Goal: Task Accomplishment & Management: Manage account settings

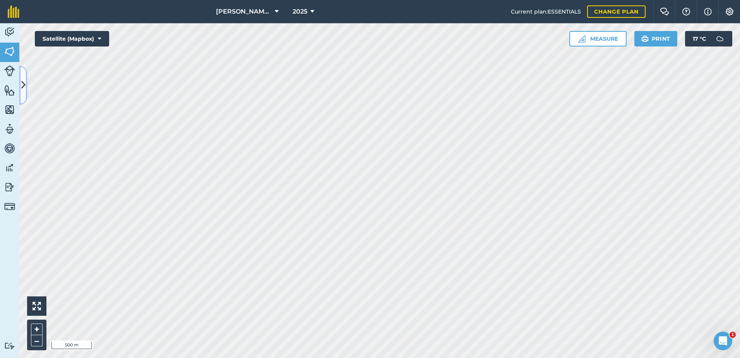
click at [21, 87] on icon at bounding box center [23, 85] width 4 height 14
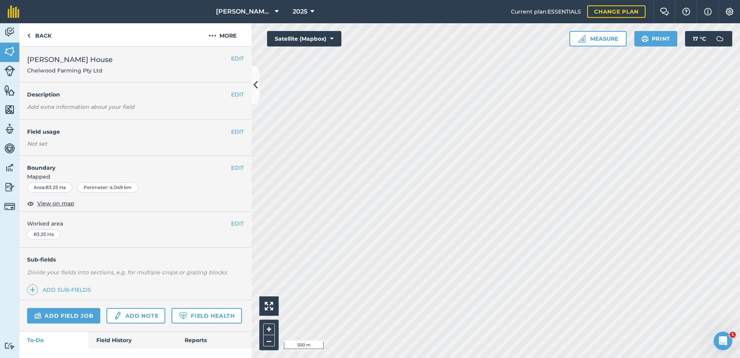
click at [232, 68] on div "[PERSON_NAME] House Chelwood Farming Pty Ltd" at bounding box center [135, 64] width 232 height 36
click at [231, 59] on button "EDIT" at bounding box center [237, 58] width 13 height 9
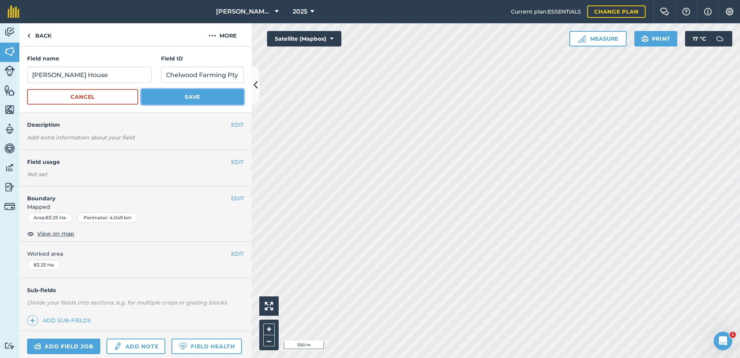
click at [203, 100] on button "Save" at bounding box center [192, 96] width 103 height 15
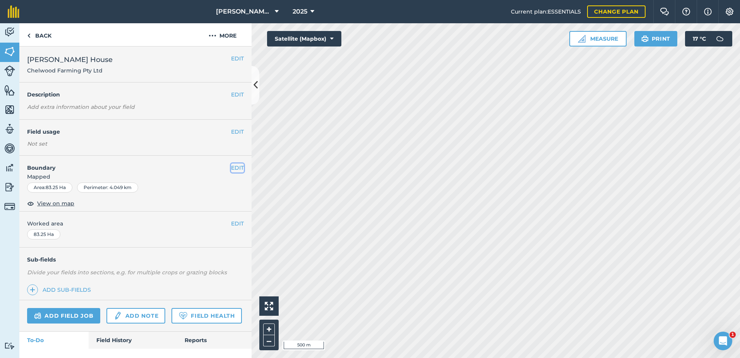
click at [231, 167] on button "EDIT" at bounding box center [237, 167] width 13 height 9
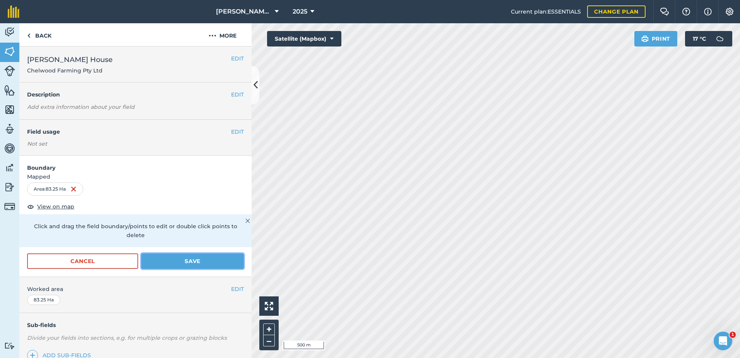
click at [172, 259] on button "Save" at bounding box center [192, 260] width 103 height 15
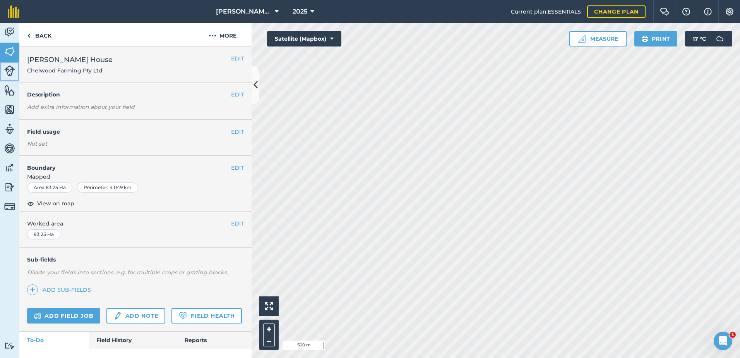
click at [9, 73] on img at bounding box center [9, 70] width 11 height 11
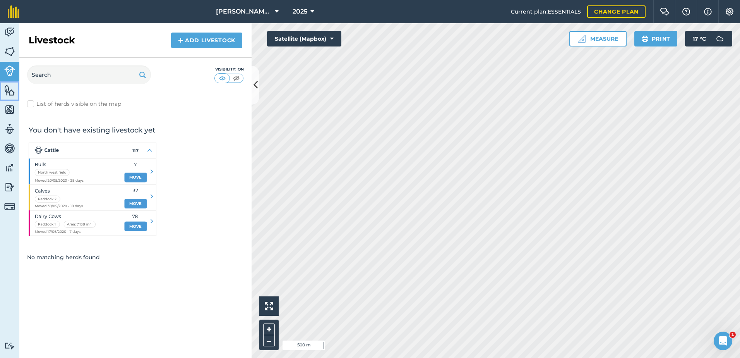
click at [10, 92] on img at bounding box center [9, 90] width 11 height 12
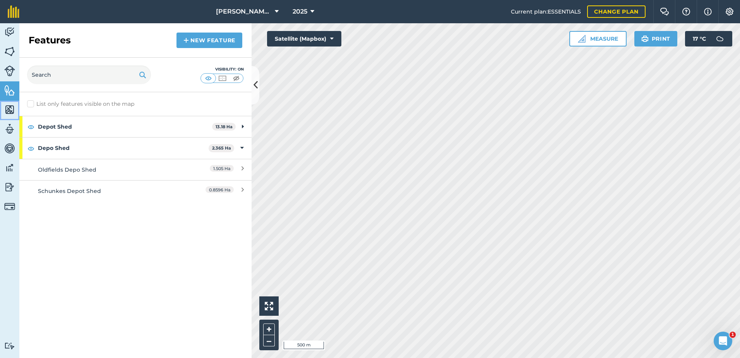
click at [9, 112] on img at bounding box center [9, 110] width 11 height 12
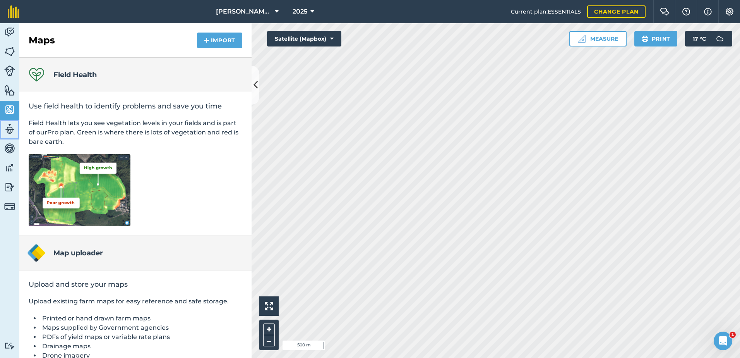
click at [9, 131] on img at bounding box center [9, 129] width 11 height 12
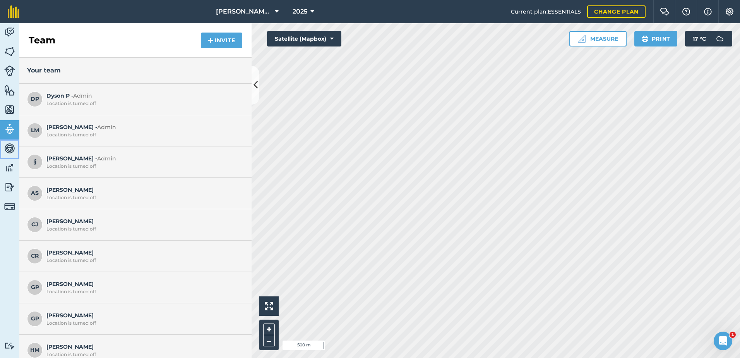
click at [9, 149] on img at bounding box center [9, 149] width 11 height 12
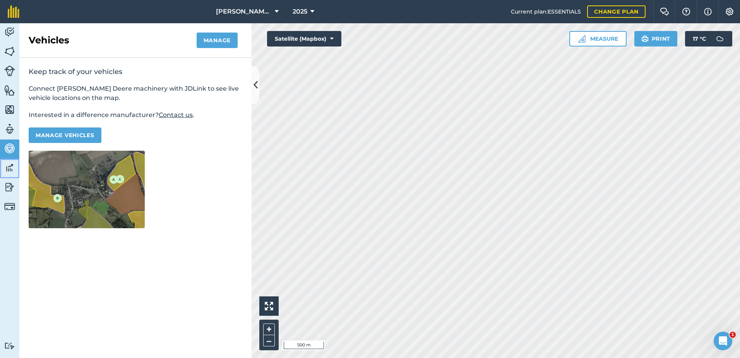
click at [7, 167] on img at bounding box center [9, 168] width 11 height 12
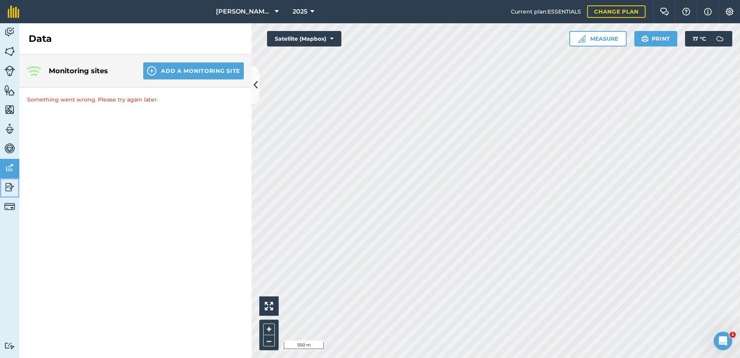
click at [9, 186] on img at bounding box center [9, 187] width 11 height 12
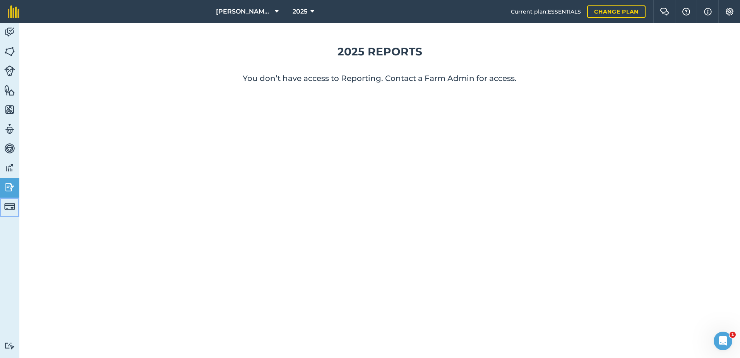
click at [7, 206] on img at bounding box center [9, 206] width 11 height 11
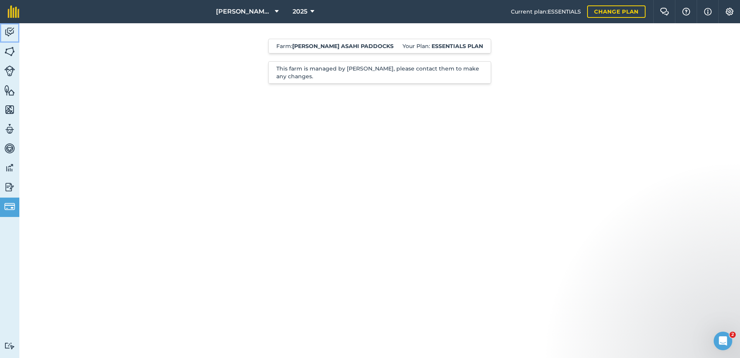
click at [7, 33] on img at bounding box center [9, 32] width 11 height 12
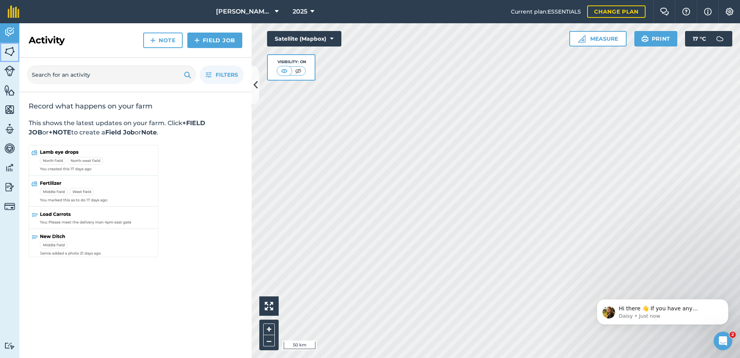
click at [10, 53] on img at bounding box center [9, 52] width 11 height 12
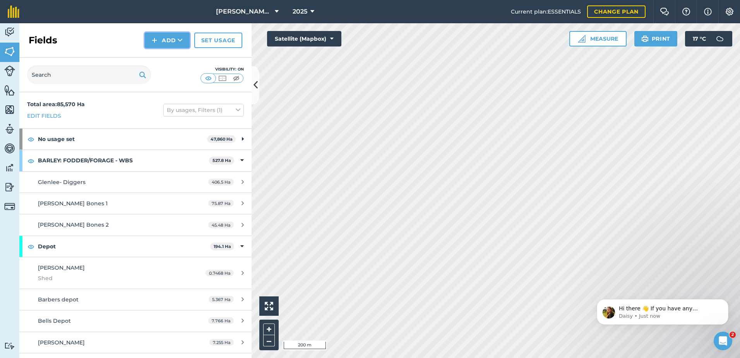
click at [172, 44] on button "Add" at bounding box center [167, 40] width 45 height 15
click at [191, 58] on div "Visibility: On" at bounding box center [135, 75] width 232 height 34
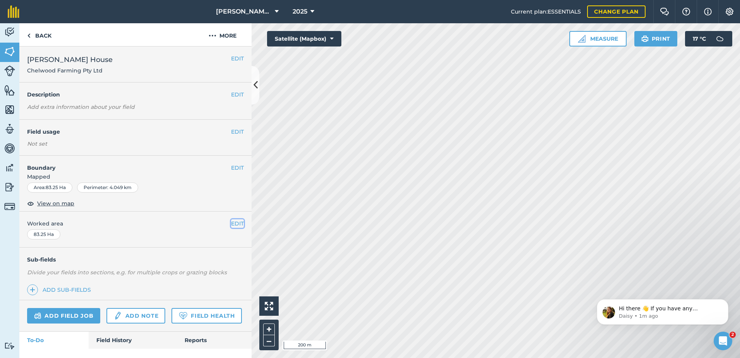
click at [231, 223] on button "EDIT" at bounding box center [237, 223] width 13 height 9
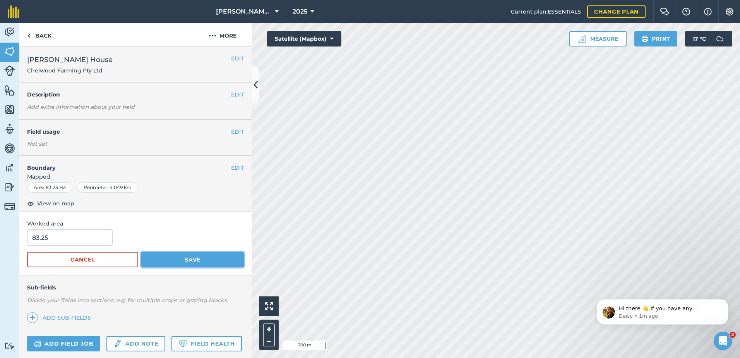
click at [190, 255] on button "Save" at bounding box center [192, 259] width 103 height 15
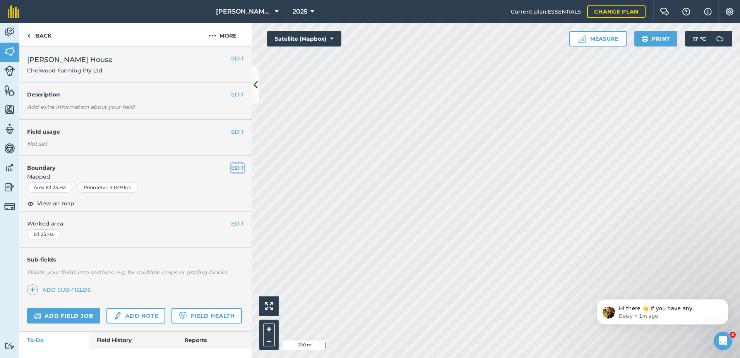
click at [231, 168] on button "EDIT" at bounding box center [237, 167] width 13 height 9
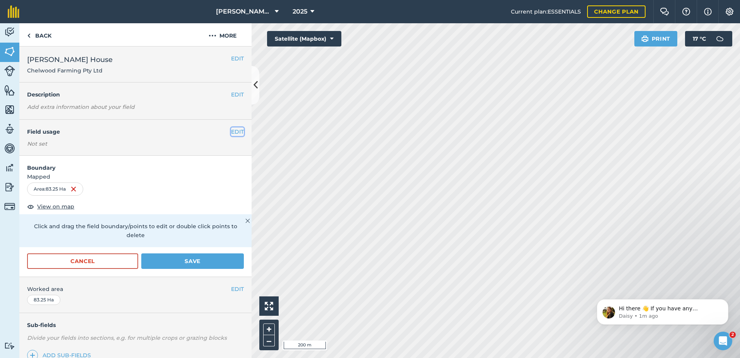
click at [231, 132] on button "EDIT" at bounding box center [237, 131] width 13 height 9
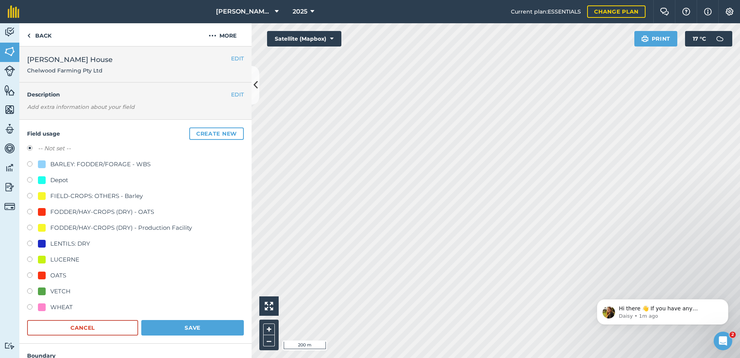
click at [40, 275] on div at bounding box center [42, 275] width 8 height 8
radio input "true"
radio input "false"
click at [205, 326] on button "Save" at bounding box center [192, 327] width 103 height 15
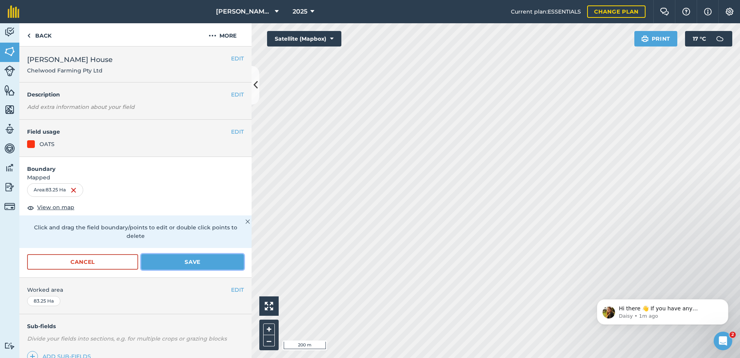
click at [189, 259] on button "Save" at bounding box center [192, 261] width 103 height 15
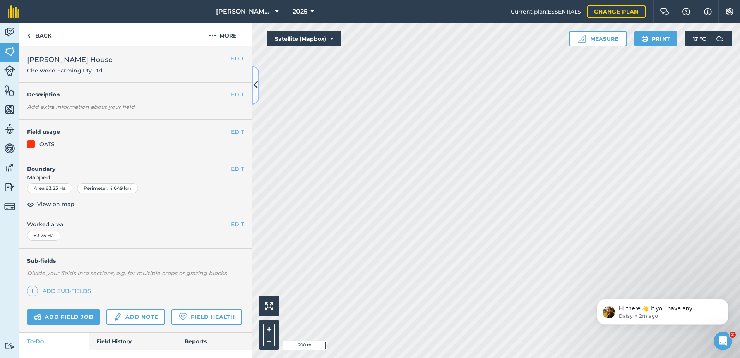
click at [256, 89] on icon at bounding box center [256, 85] width 4 height 14
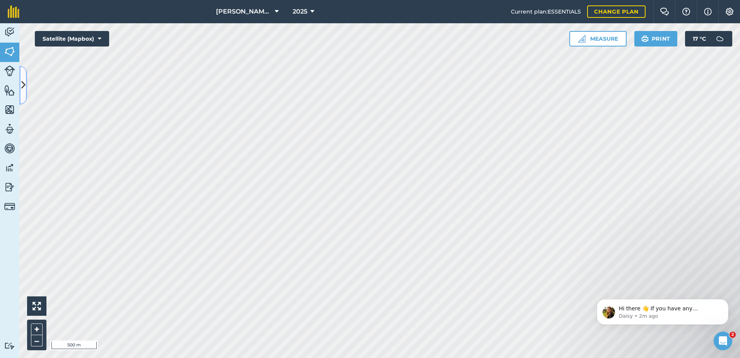
click at [24, 86] on icon at bounding box center [23, 85] width 4 height 14
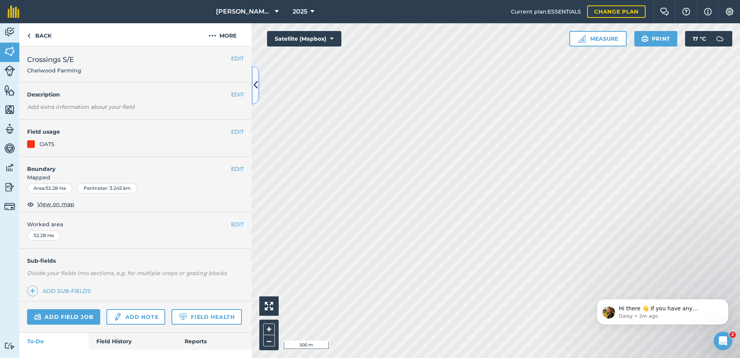
click at [256, 87] on icon at bounding box center [256, 85] width 4 height 14
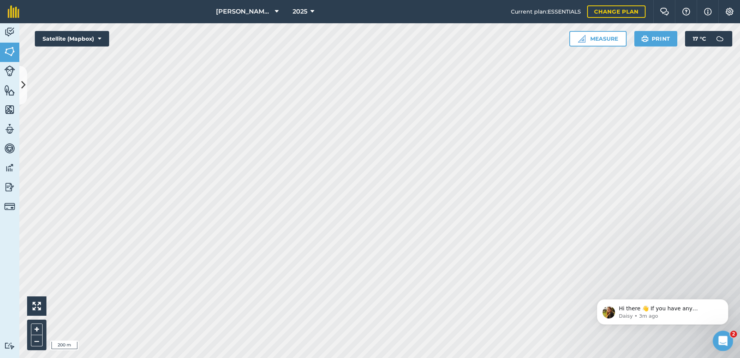
click at [723, 337] on icon "Open Intercom Messenger" at bounding box center [722, 339] width 13 height 13
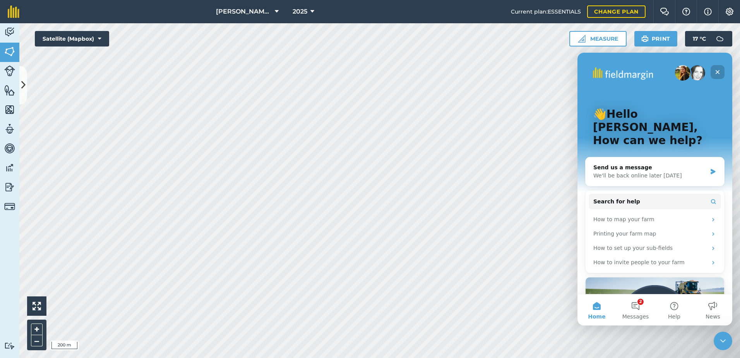
click at [718, 71] on icon "Close" at bounding box center [718, 72] width 6 height 6
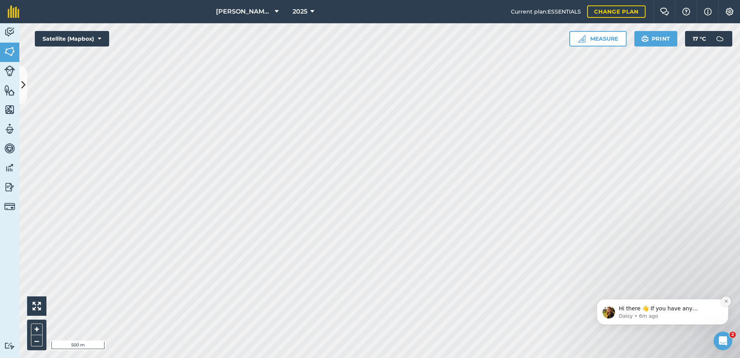
click at [726, 301] on icon "Dismiss notification" at bounding box center [727, 301] width 4 height 4
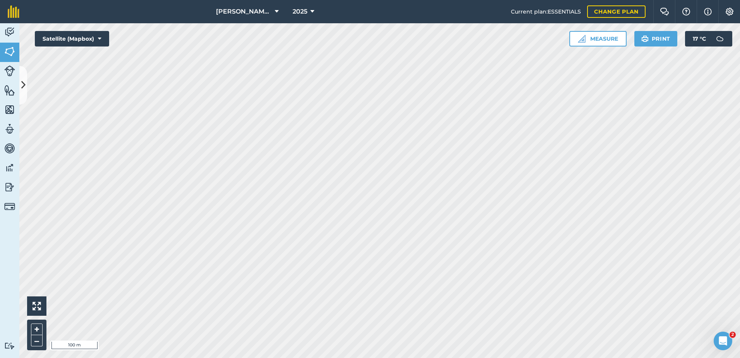
click at [461, 357] on html "[PERSON_NAME] ASAHI PADDOCKS 2025 Current plan : ESSENTIALS Change plan Farm Ch…" at bounding box center [370, 179] width 740 height 358
click at [303, 15] on div "[PERSON_NAME] ASAHI PADDOCKS 2025 Current plan : ESSENTIALS Change plan Farm Ch…" at bounding box center [370, 179] width 740 height 358
click at [278, 0] on html "[PERSON_NAME] ASAHI PADDOCKS 2025 Current plan : ESSENTIALS Change plan Farm Ch…" at bounding box center [370, 179] width 740 height 358
click at [308, 357] on html "[PERSON_NAME] ASAHI PADDOCKS 2025 Current plan : ESSENTIALS Change plan Farm Ch…" at bounding box center [370, 179] width 740 height 358
